Goal: Find specific page/section: Find specific page/section

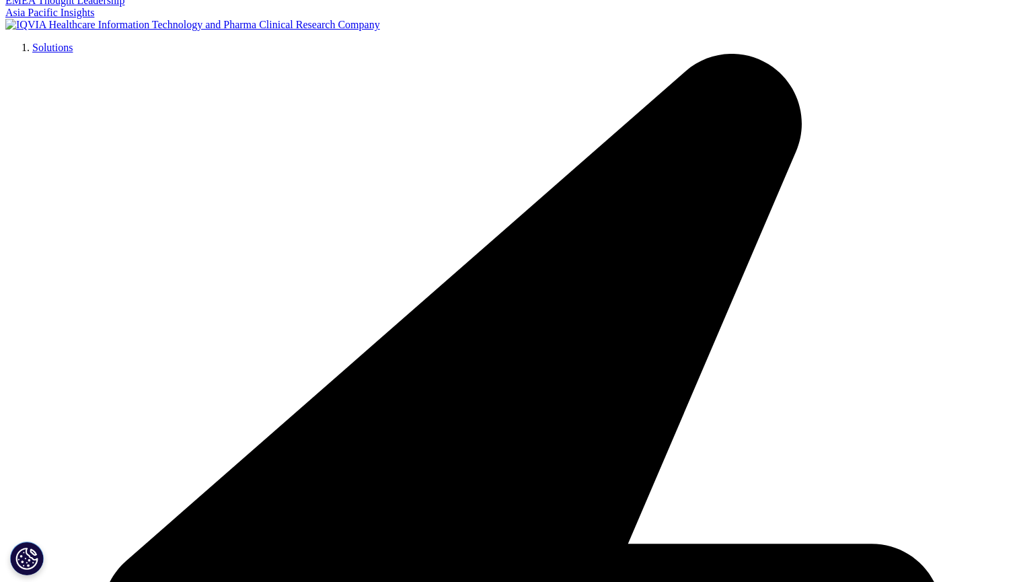
scroll to position [665, 0]
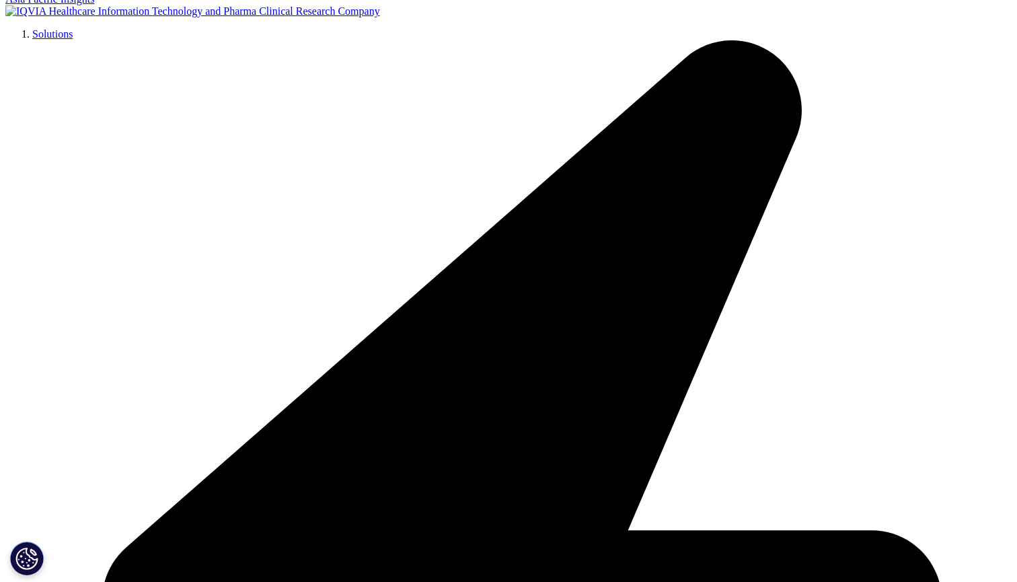
drag, startPoint x: 575, startPoint y: 182, endPoint x: 829, endPoint y: 244, distance: 260.9
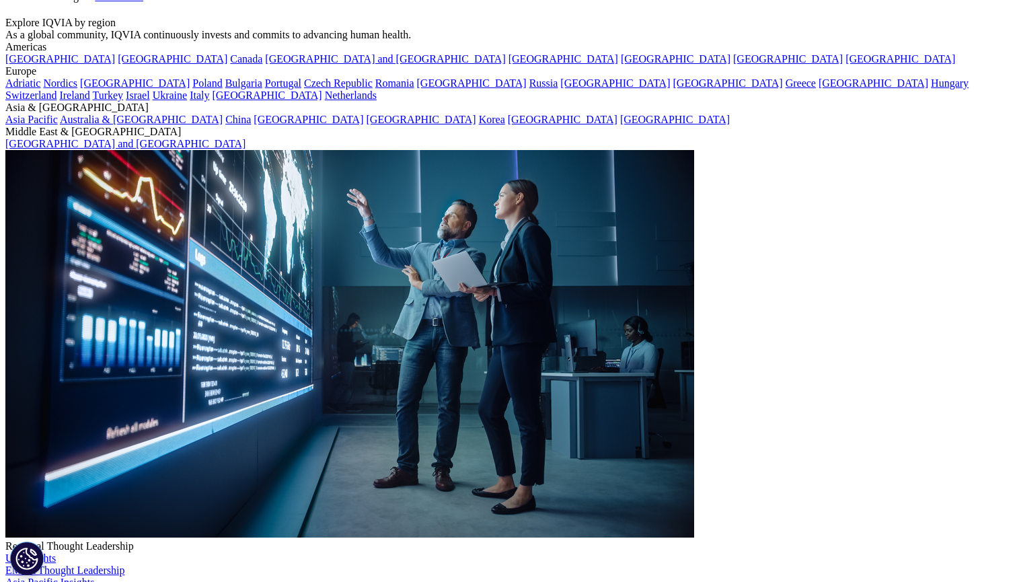
scroll to position [0, 0]
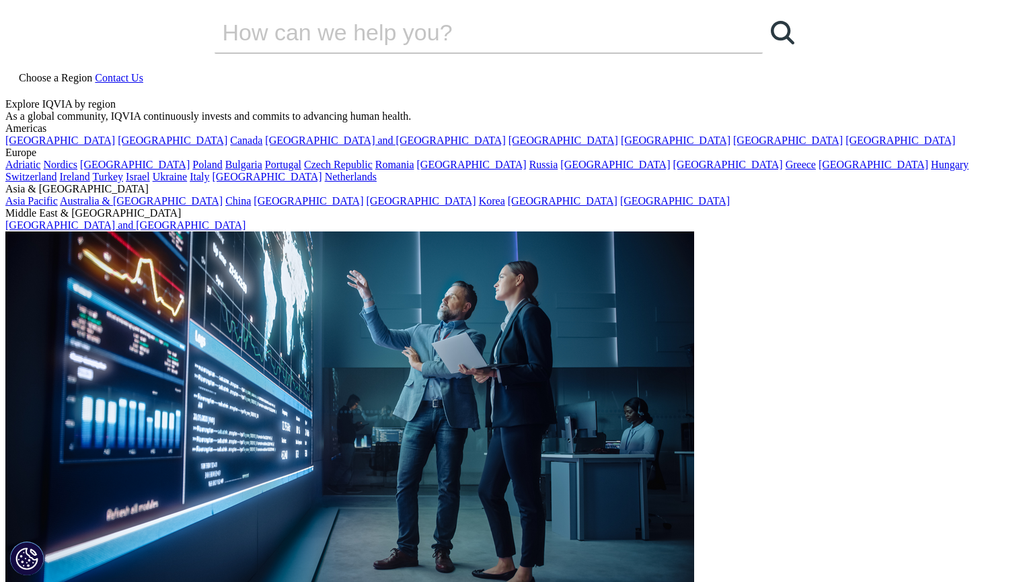
click at [527, 71] on div "Choose a Region Contact Us" at bounding box center [508, 85] width 1006 height 28
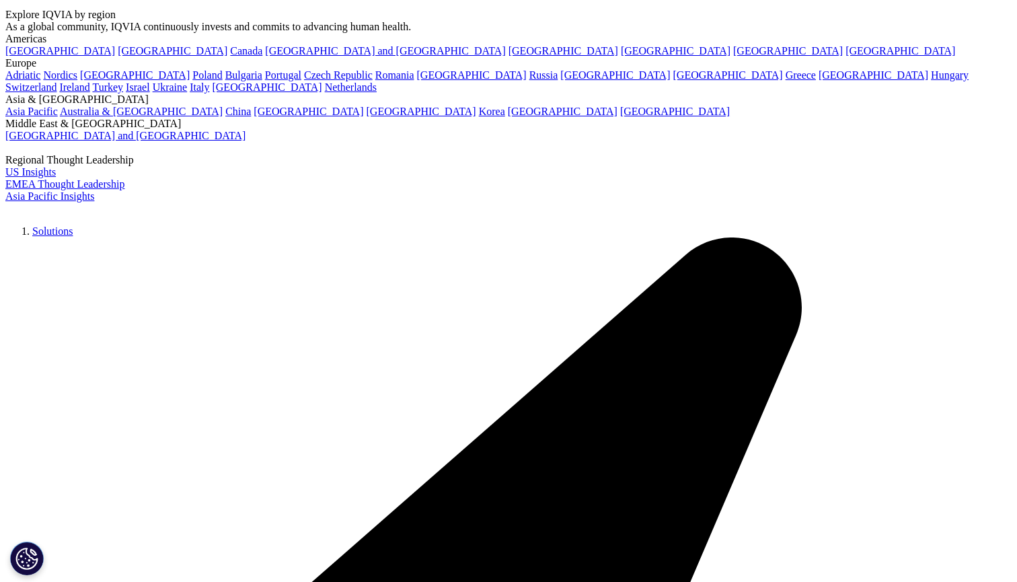
scroll to position [45, 0]
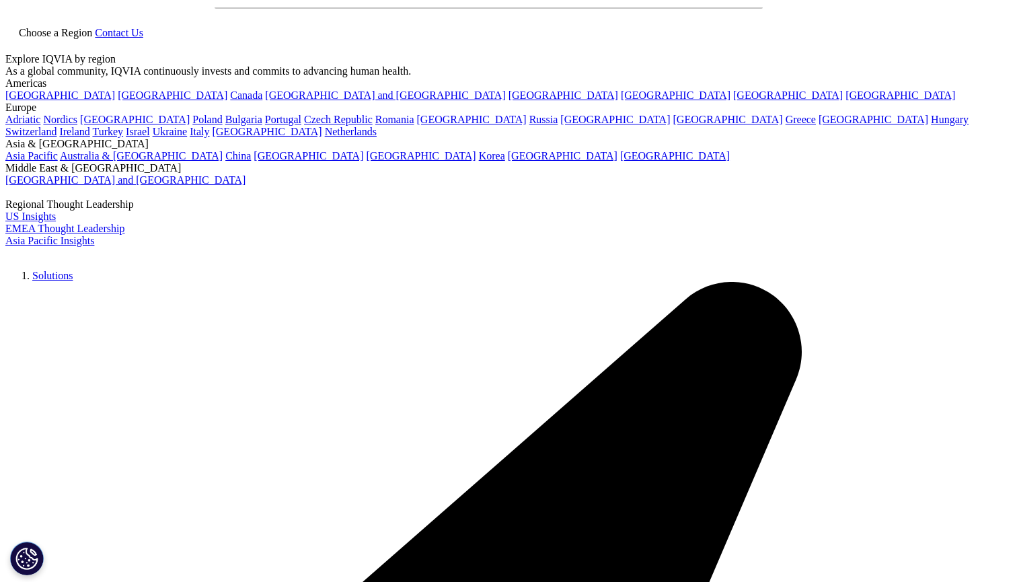
drag, startPoint x: 136, startPoint y: 217, endPoint x: 322, endPoint y: 243, distance: 187.5
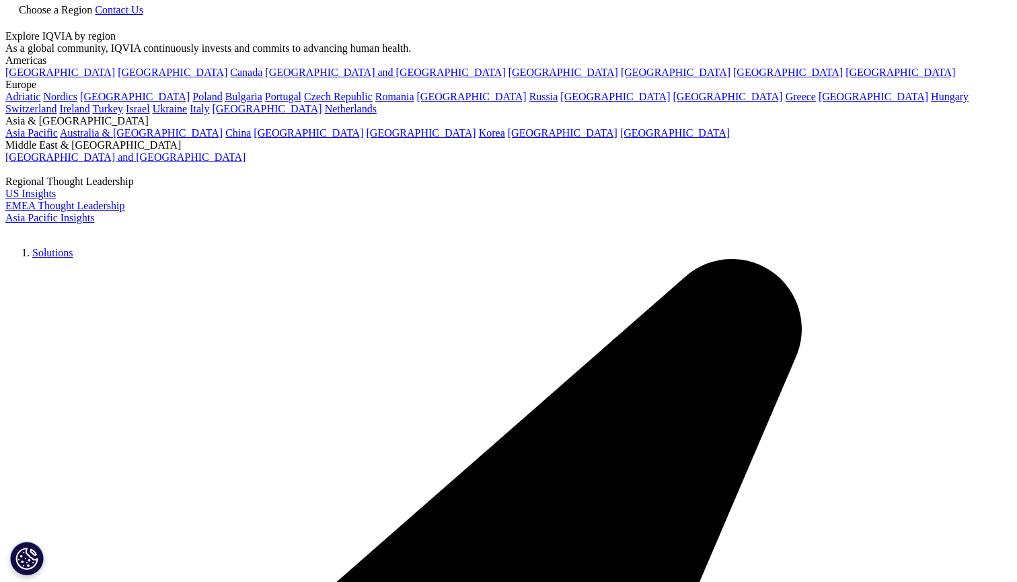
scroll to position [67, 0]
drag, startPoint x: 467, startPoint y: 322, endPoint x: 217, endPoint y: 292, distance: 251.4
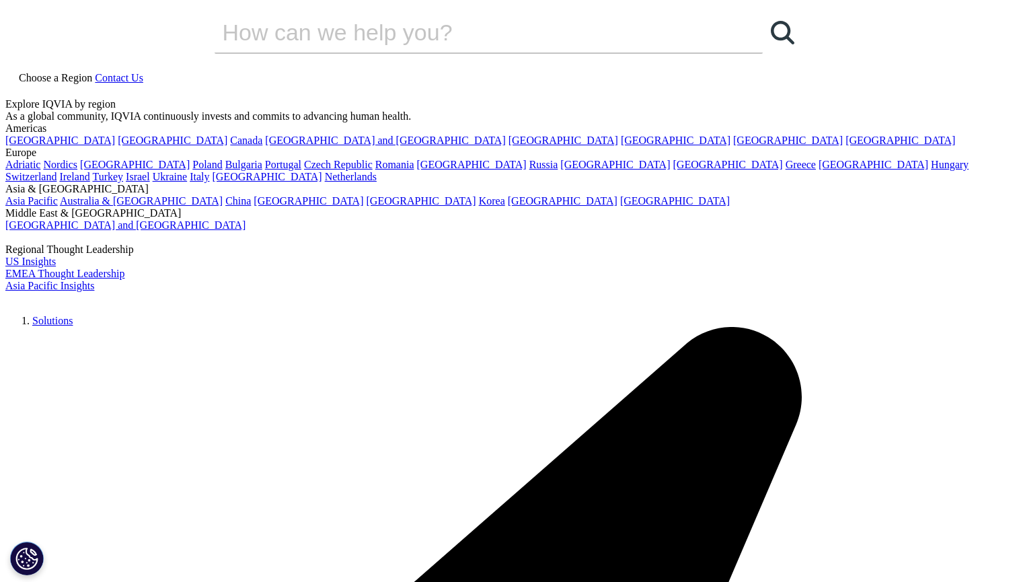
scroll to position [61, 0]
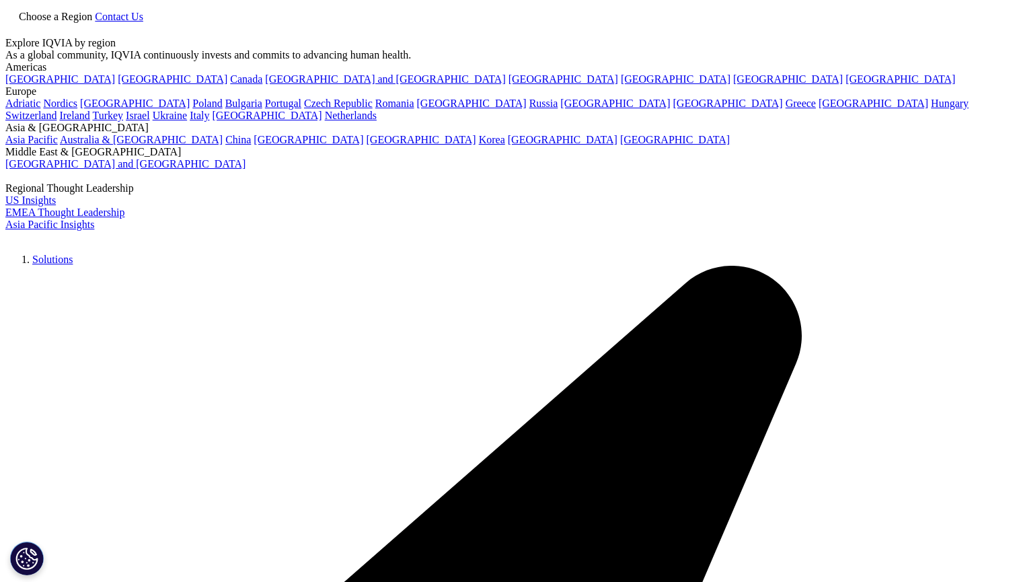
drag, startPoint x: 106, startPoint y: 91, endPoint x: 439, endPoint y: 90, distance: 333.0
copy h1 "IQVIA Nordics"
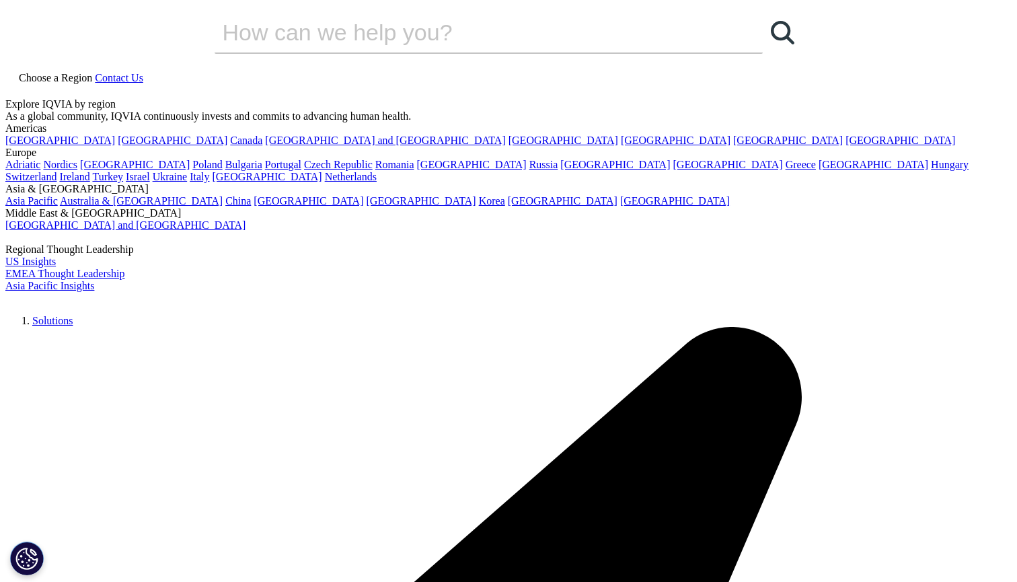
scroll to position [0, 0]
drag, startPoint x: 101, startPoint y: 172, endPoint x: 426, endPoint y: 171, distance: 324.9
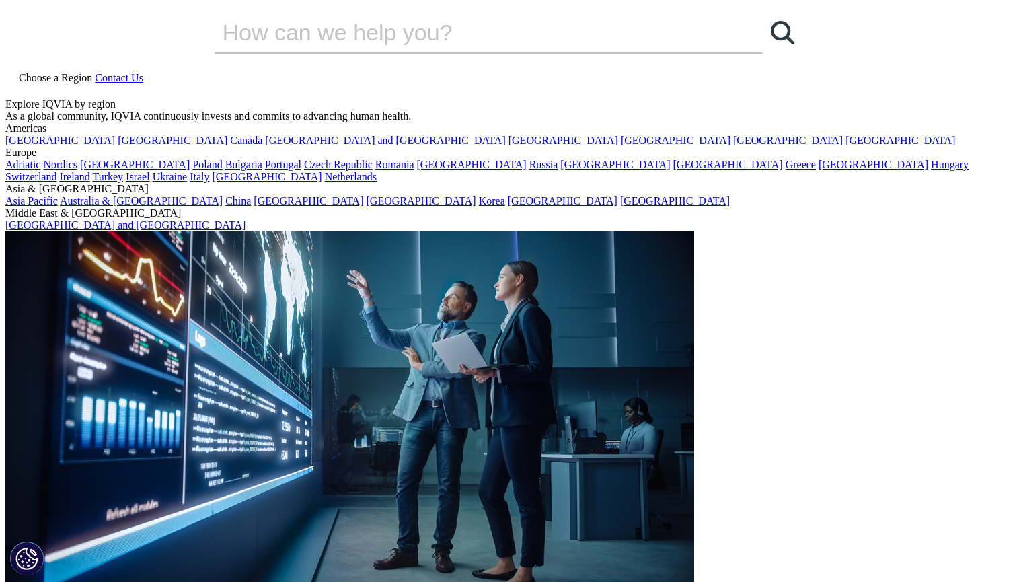
copy h1 "IQVIA Nordics"
drag, startPoint x: 426, startPoint y: 171, endPoint x: 90, endPoint y: 139, distance: 337.2
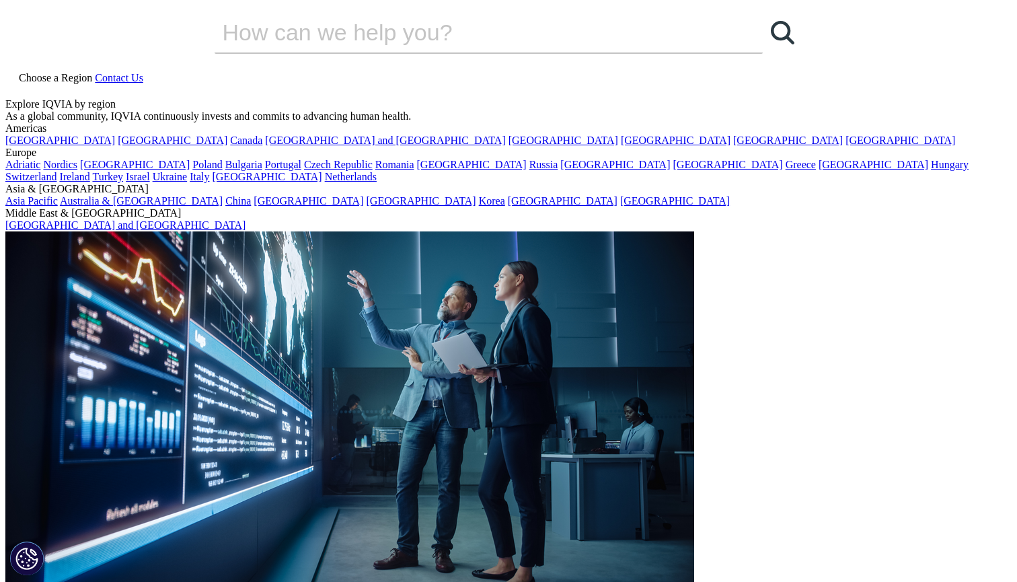
copy div "IQVIA Nordics"
click at [884, 71] on div "Choose a Region Contact Us" at bounding box center [508, 85] width 1006 height 28
click at [488, 71] on div "Choose a Region Contact Us" at bounding box center [508, 85] width 1006 height 28
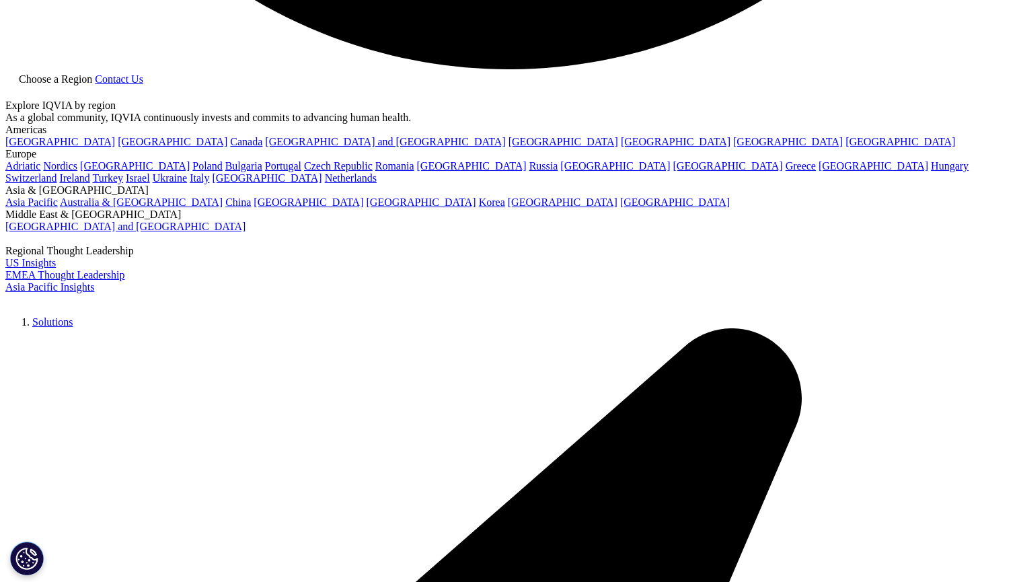
scroll to position [2982, 0]
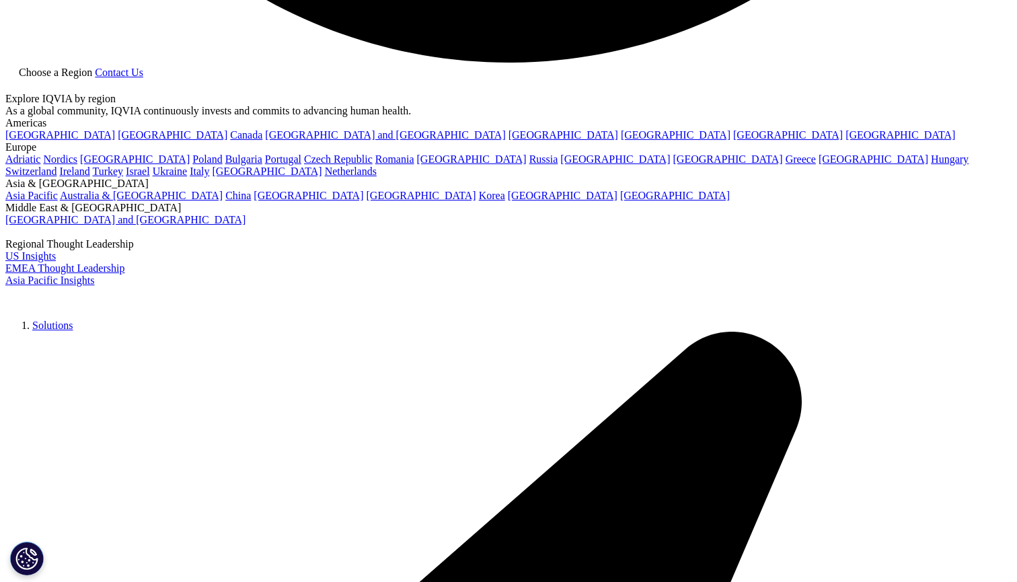
drag, startPoint x: 445, startPoint y: 273, endPoint x: 520, endPoint y: 273, distance: 75.3
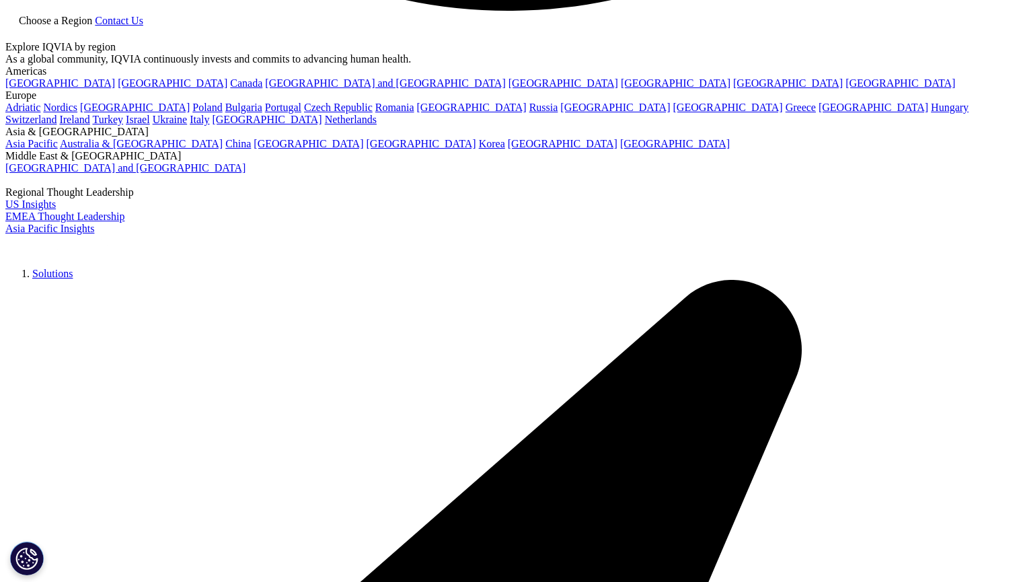
scroll to position [3039, 0]
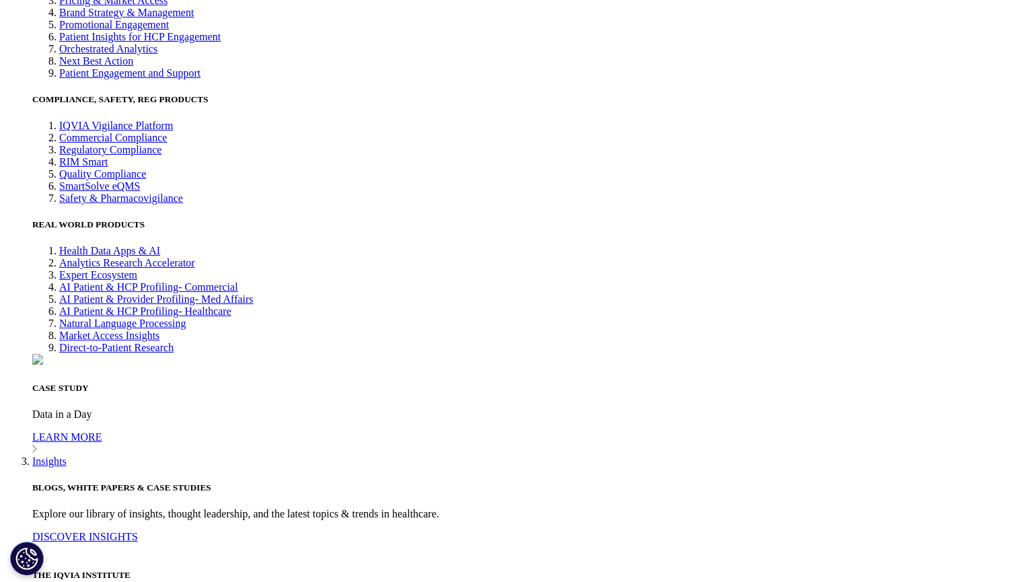
drag, startPoint x: 435, startPoint y: 144, endPoint x: 802, endPoint y: 144, distance: 367.3
copy h2 "IQVIA Denmark"
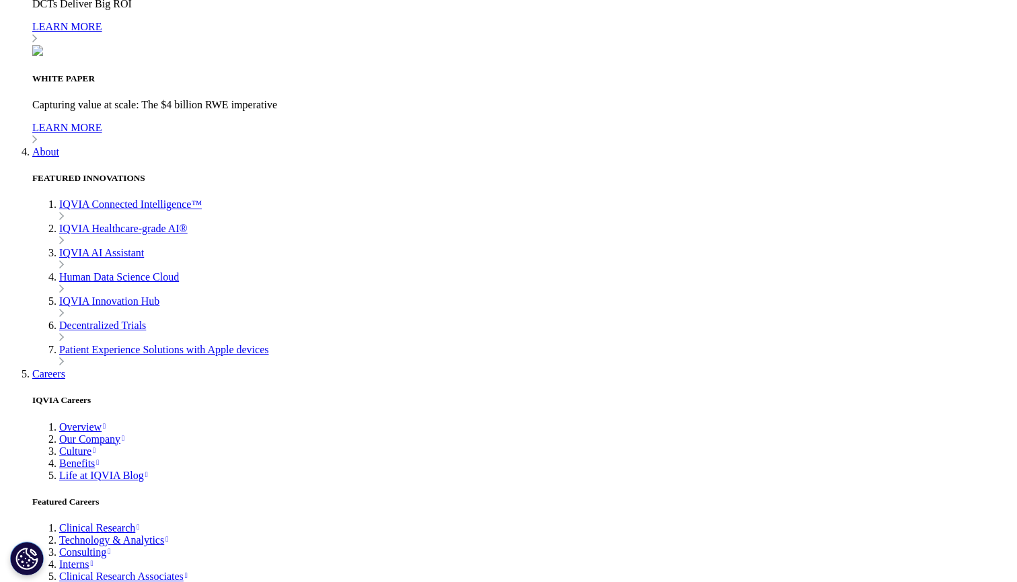
scroll to position [3935, 0]
